Goal: Task Accomplishment & Management: Complete application form

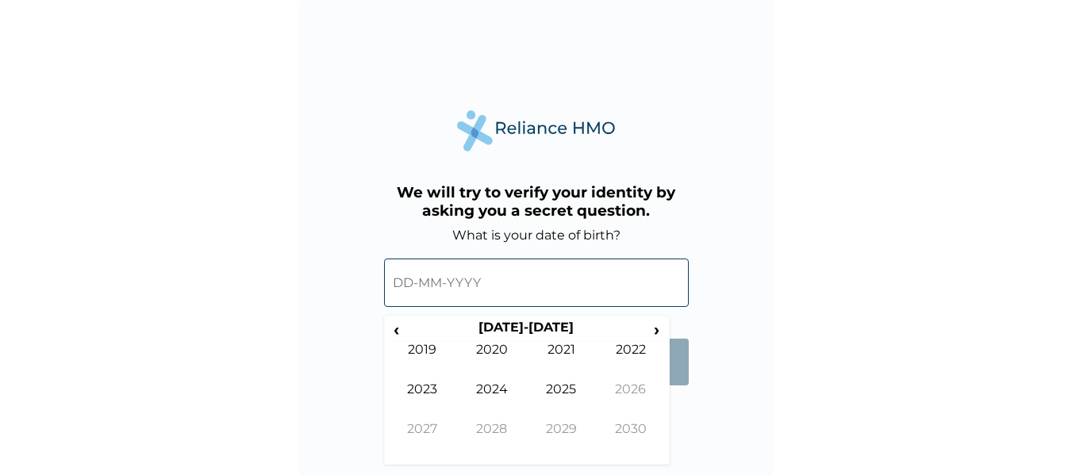
click at [404, 275] on input "text" at bounding box center [536, 283] width 305 height 48
click at [396, 329] on span "‹" at bounding box center [396, 330] width 17 height 20
click at [627, 385] on td "1996" at bounding box center [631, 402] width 70 height 40
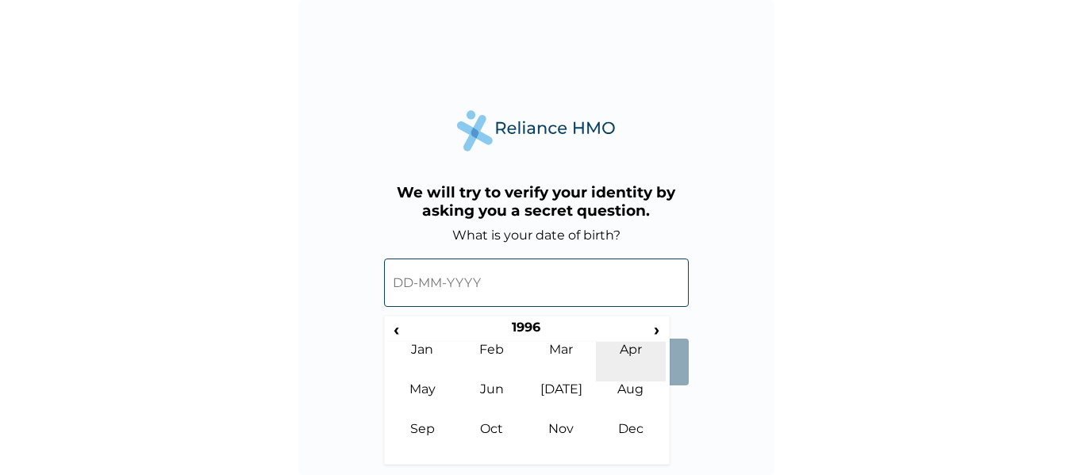
click at [629, 352] on td "Apr" at bounding box center [631, 362] width 70 height 40
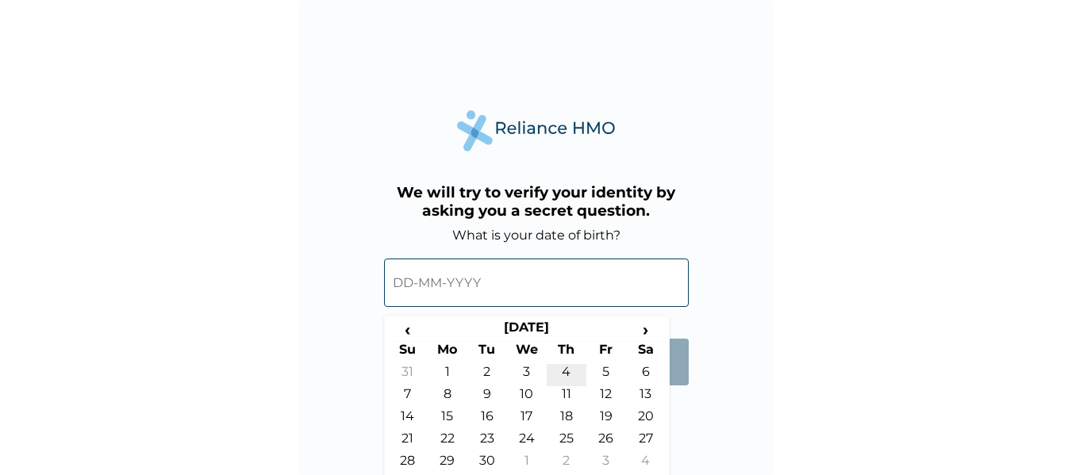
click at [571, 375] on td "4" at bounding box center [567, 375] width 40 height 22
type input "[DATE]"
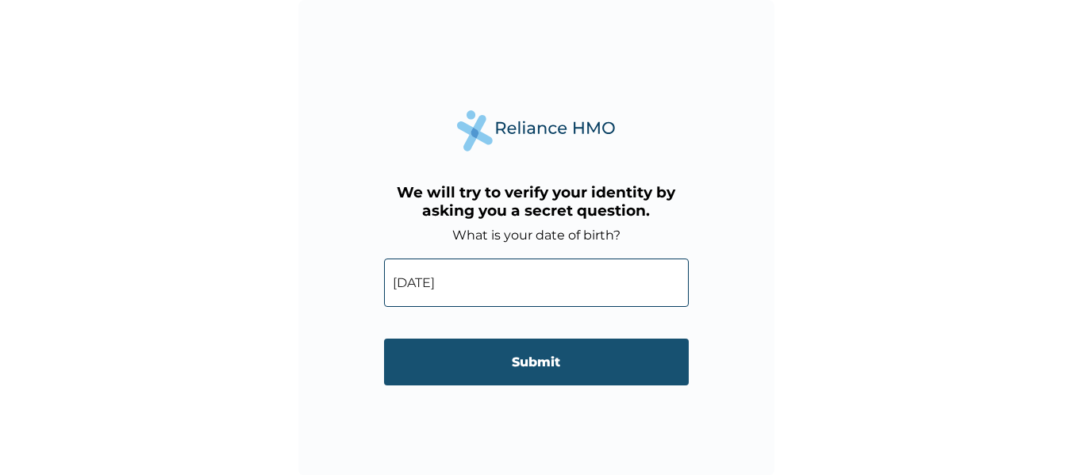
click at [540, 364] on input "Submit" at bounding box center [536, 362] width 305 height 47
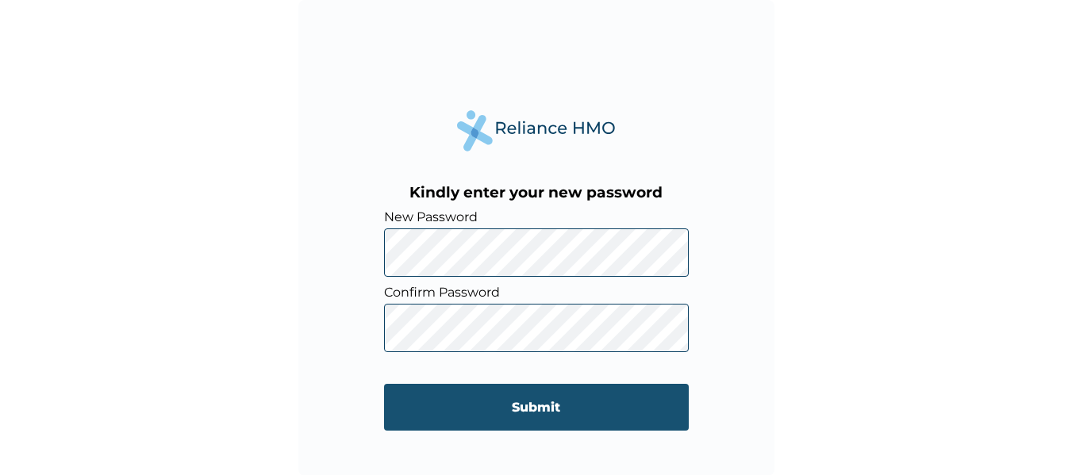
click at [486, 406] on input "Submit" at bounding box center [536, 407] width 305 height 47
